Goal: Find contact information: Find contact information

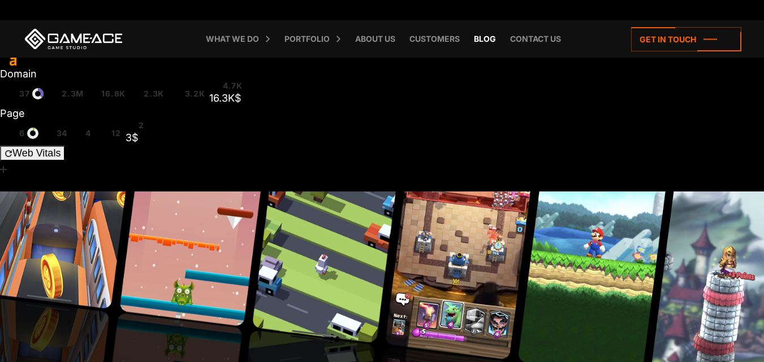
click at [478, 38] on link "Blog" at bounding box center [484, 38] width 33 height 37
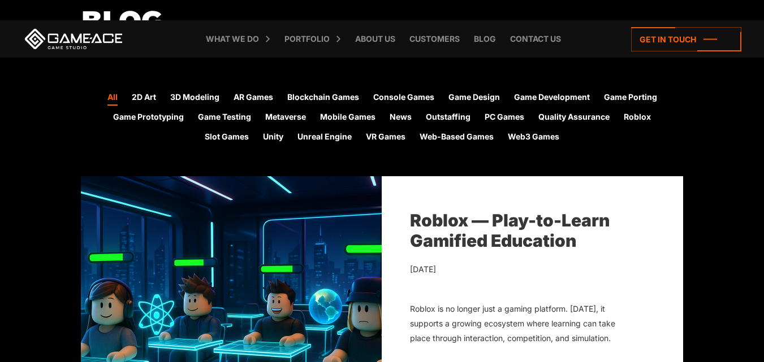
scroll to position [396, 0]
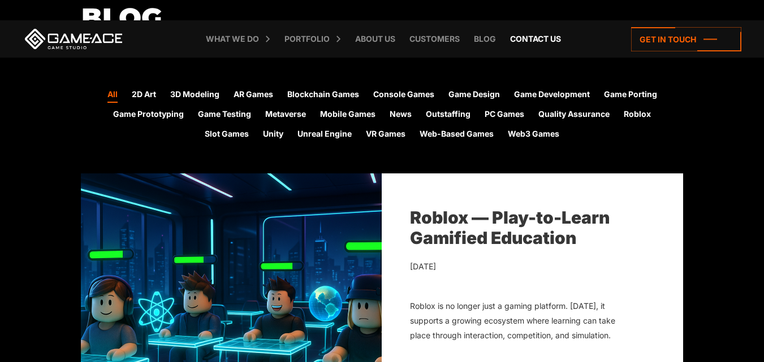
click at [541, 42] on link "Contact us" at bounding box center [535, 38] width 62 height 37
